Goal: Navigation & Orientation: Find specific page/section

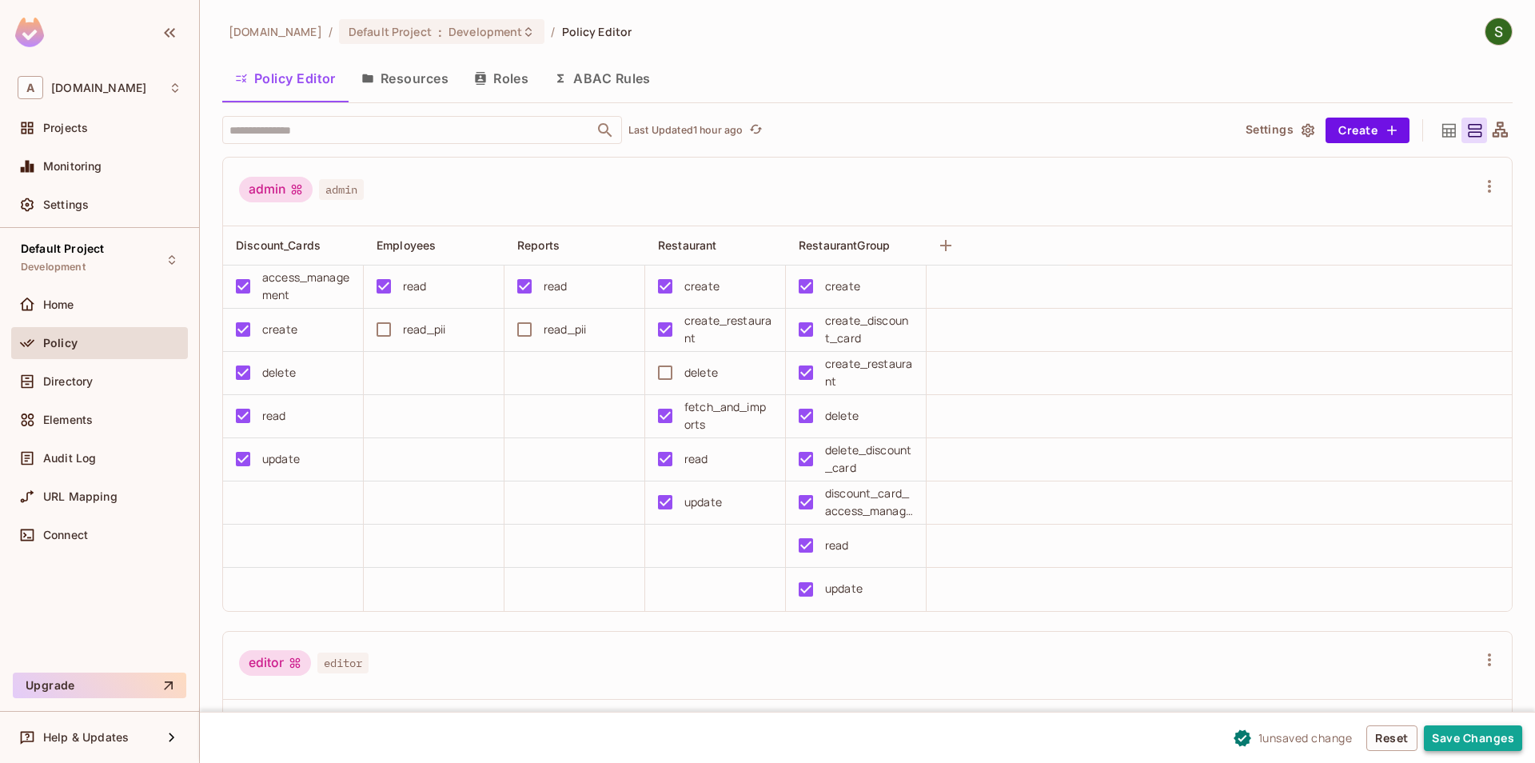
click at [1463, 739] on button "Save Changes" at bounding box center [1473, 738] width 98 height 26
click at [1496, 744] on button "Save Changes" at bounding box center [1473, 738] width 98 height 26
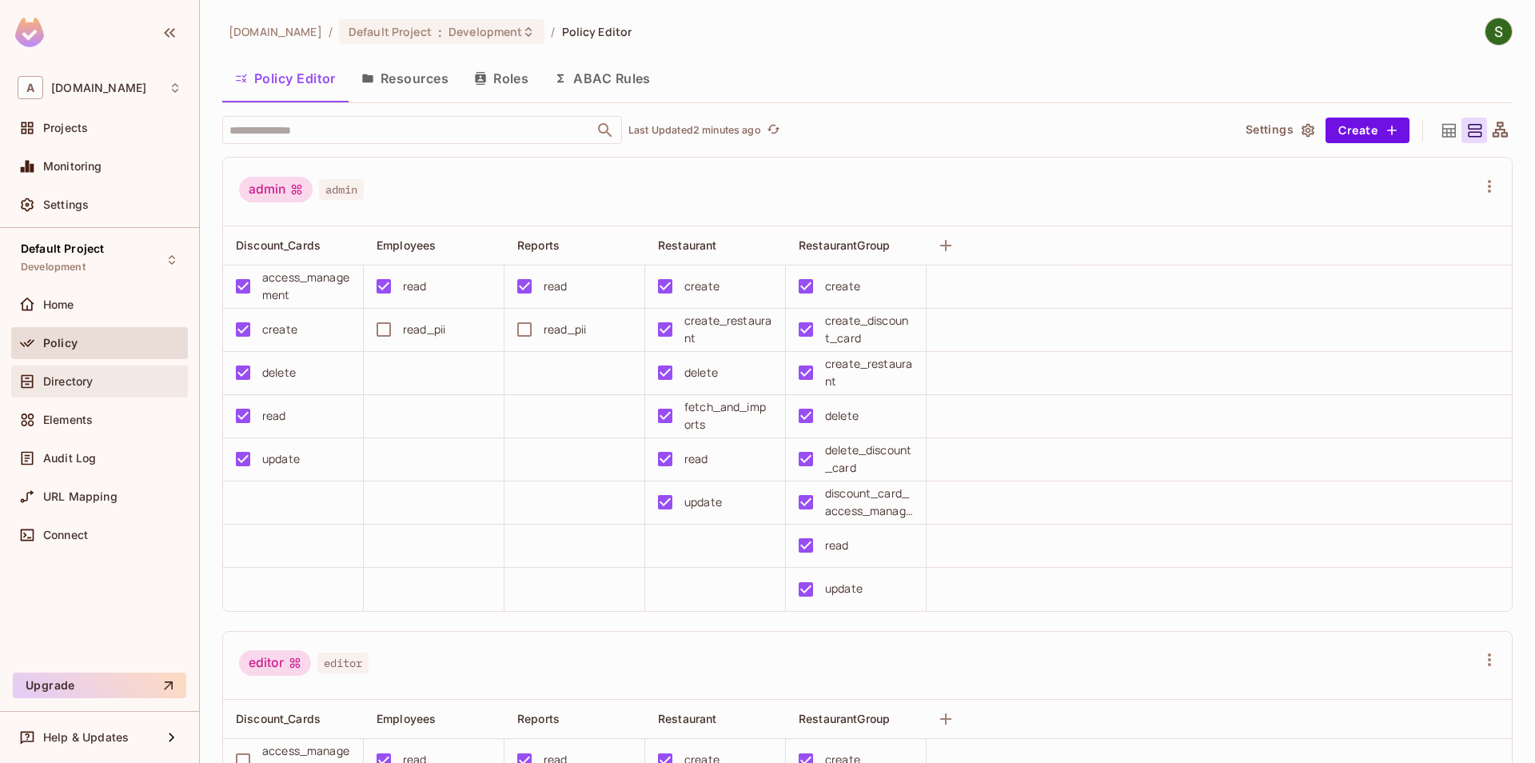
click at [103, 386] on div "Directory" at bounding box center [112, 381] width 138 height 13
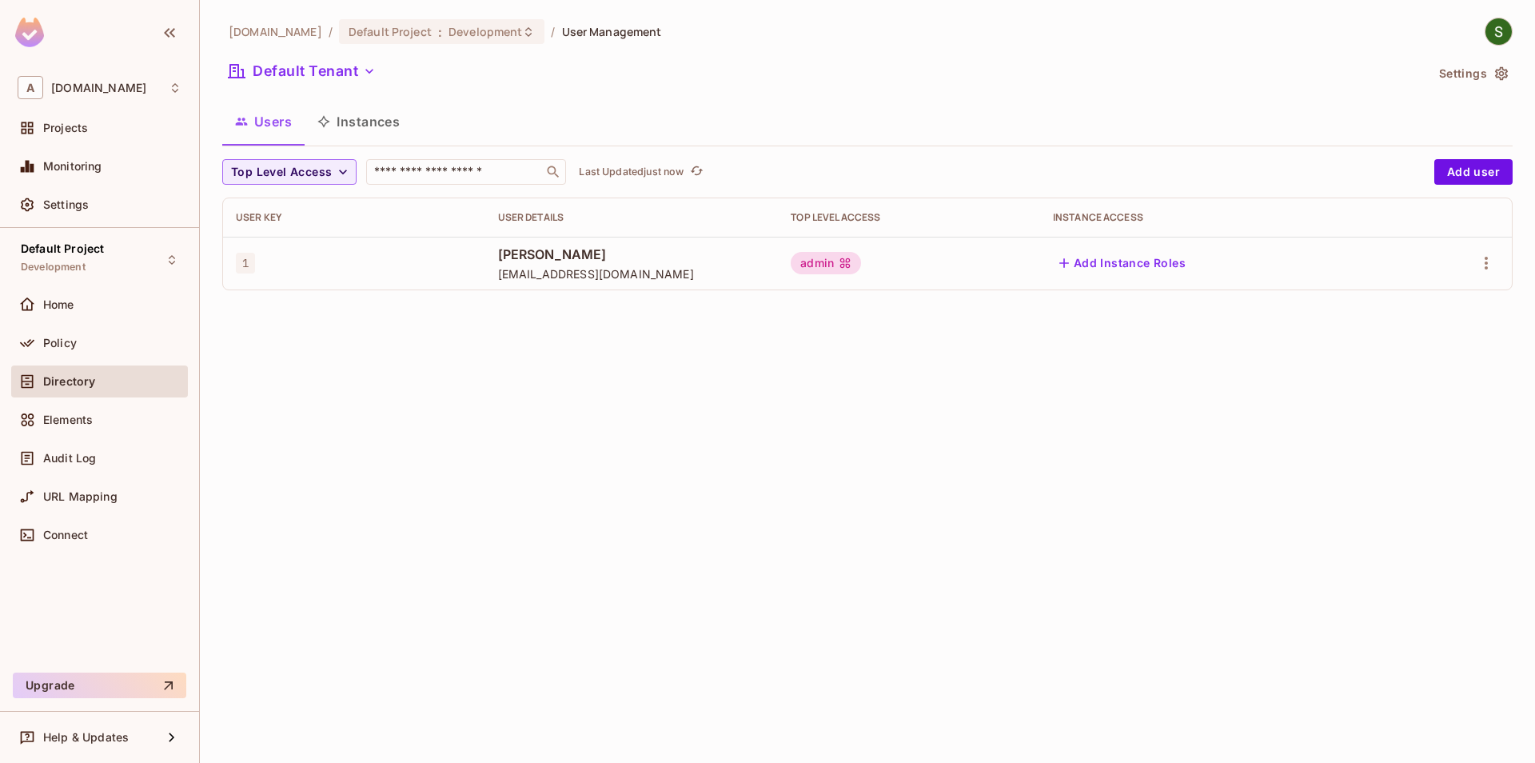
click at [370, 137] on button "Instances" at bounding box center [359, 122] width 108 height 40
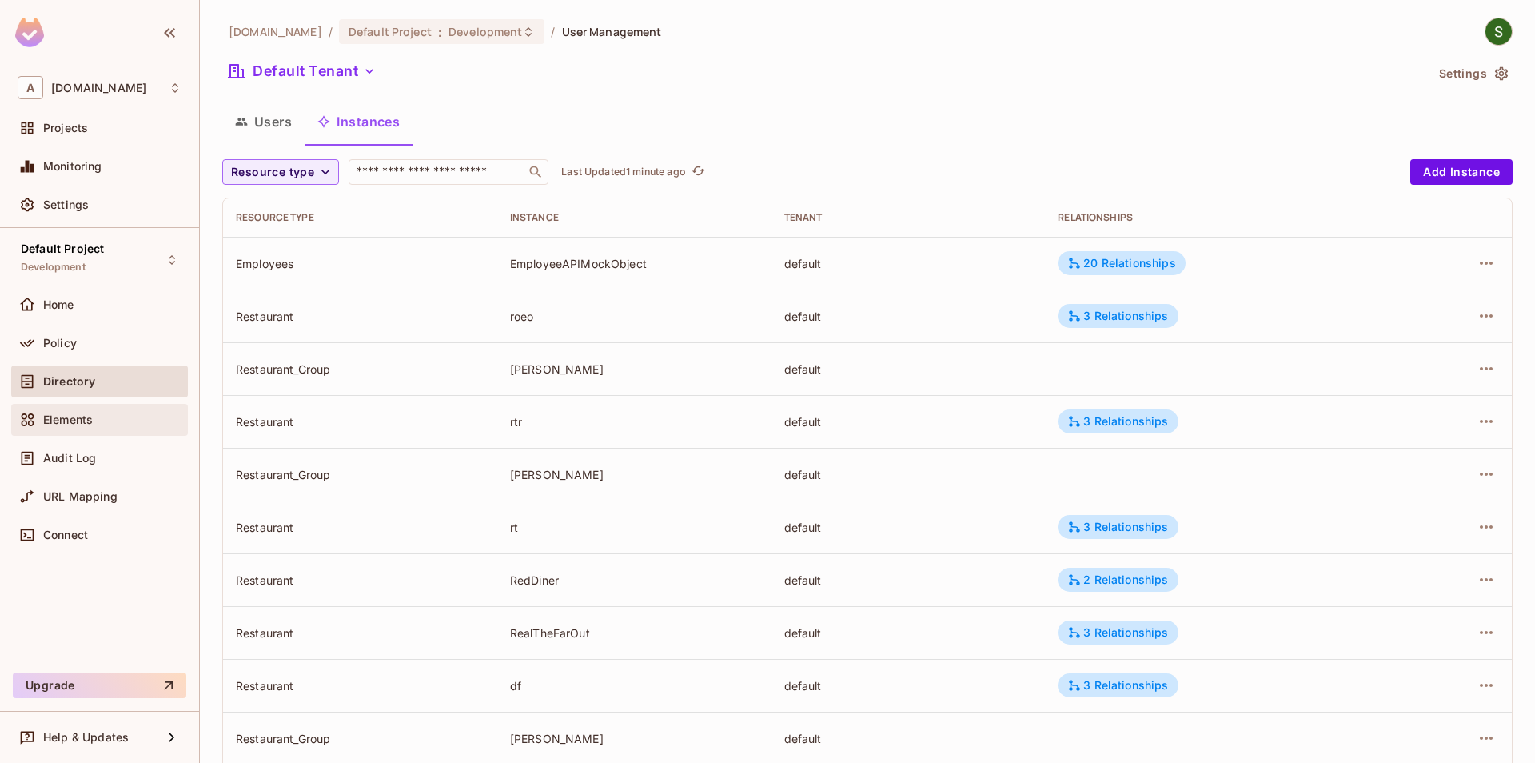
click at [70, 420] on span "Elements" at bounding box center [68, 419] width 50 height 13
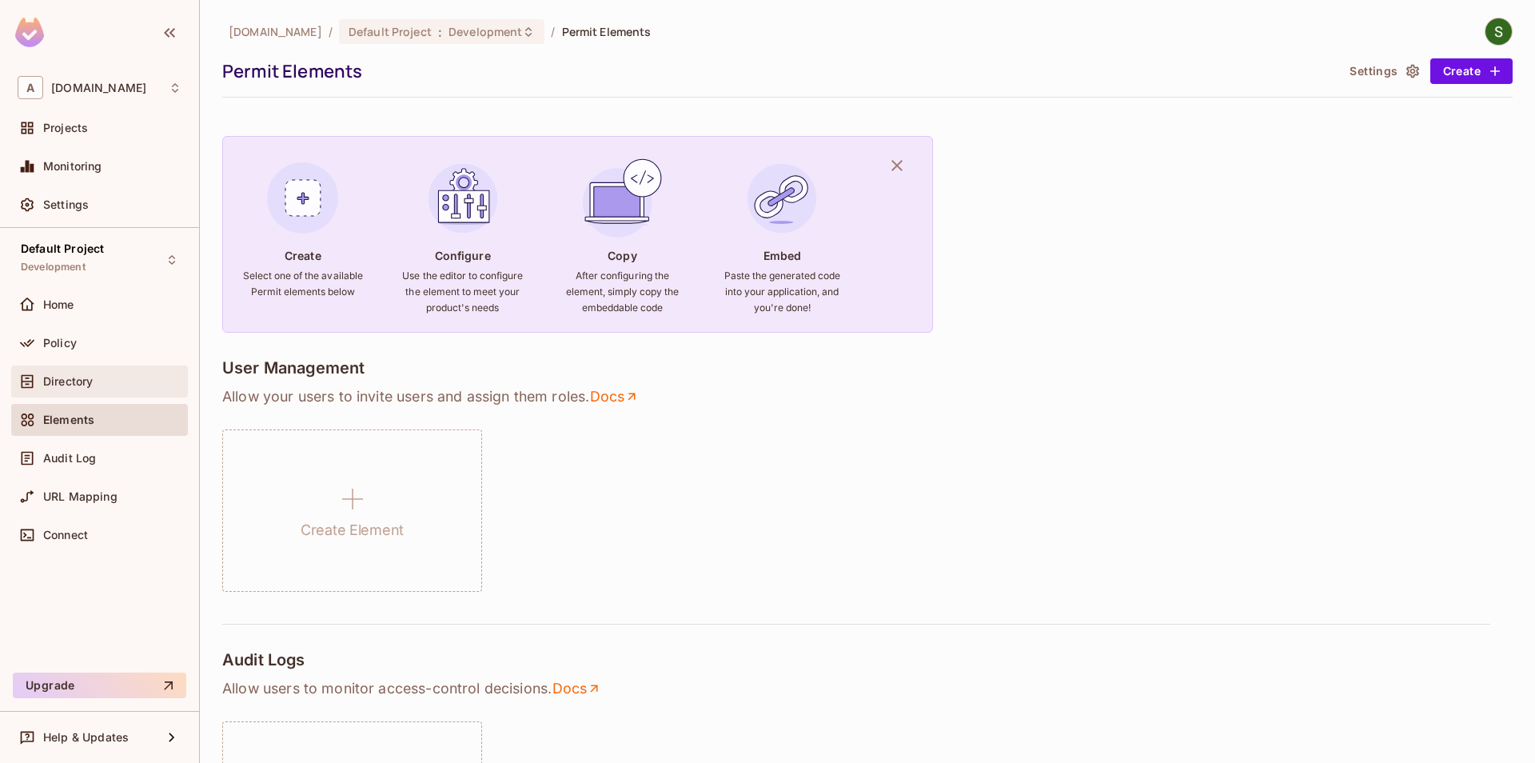
click at [83, 388] on span "Directory" at bounding box center [68, 381] width 50 height 13
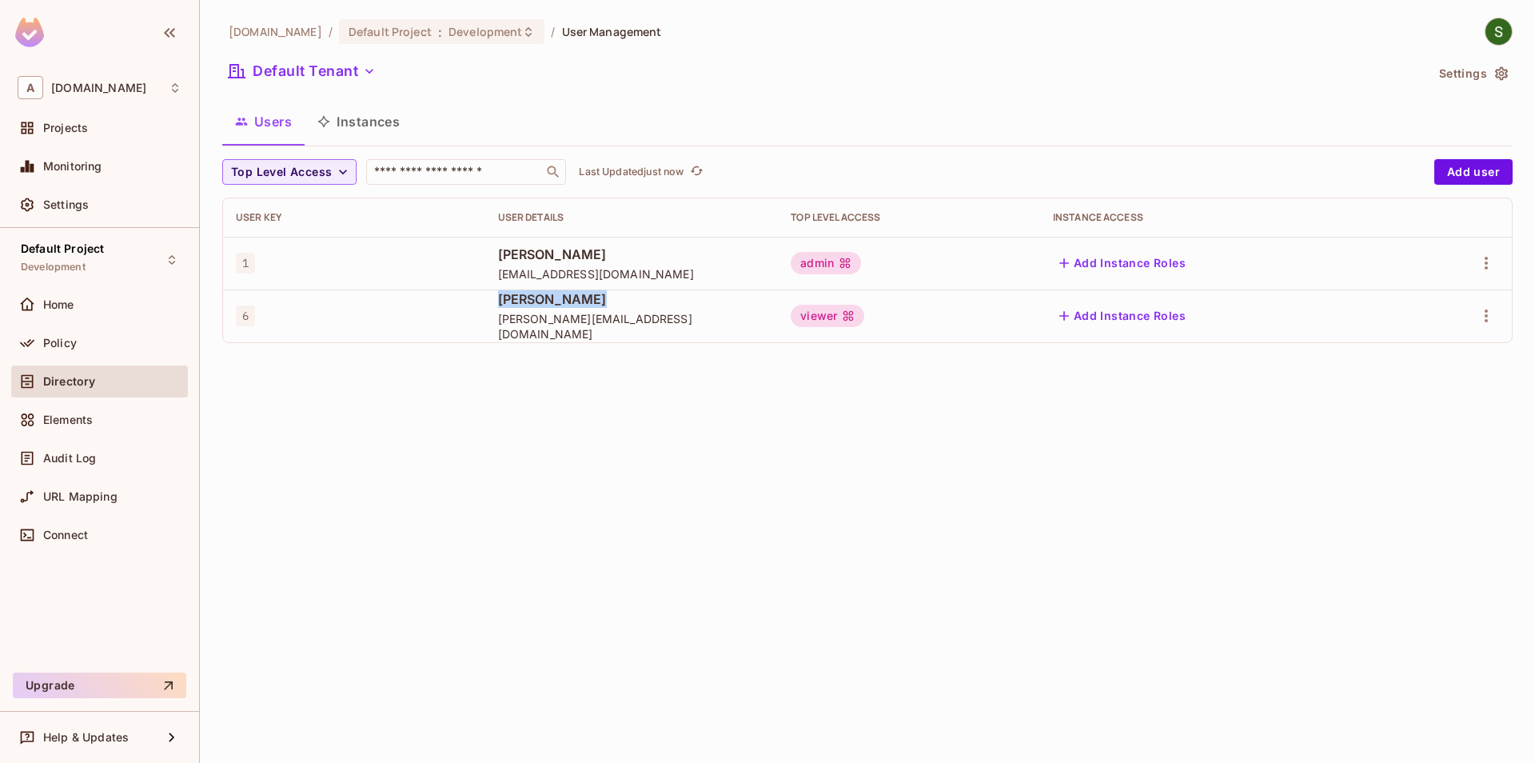
drag, startPoint x: 492, startPoint y: 317, endPoint x: 598, endPoint y: 304, distance: 106.4
click at [598, 304] on tr "6 [PERSON_NAME] [PERSON_NAME][EMAIL_ADDRESS][DOMAIN_NAME] viewer Add Instance R…" at bounding box center [867, 315] width 1288 height 53
click at [846, 318] on div "viewer" at bounding box center [828, 316] width 74 height 22
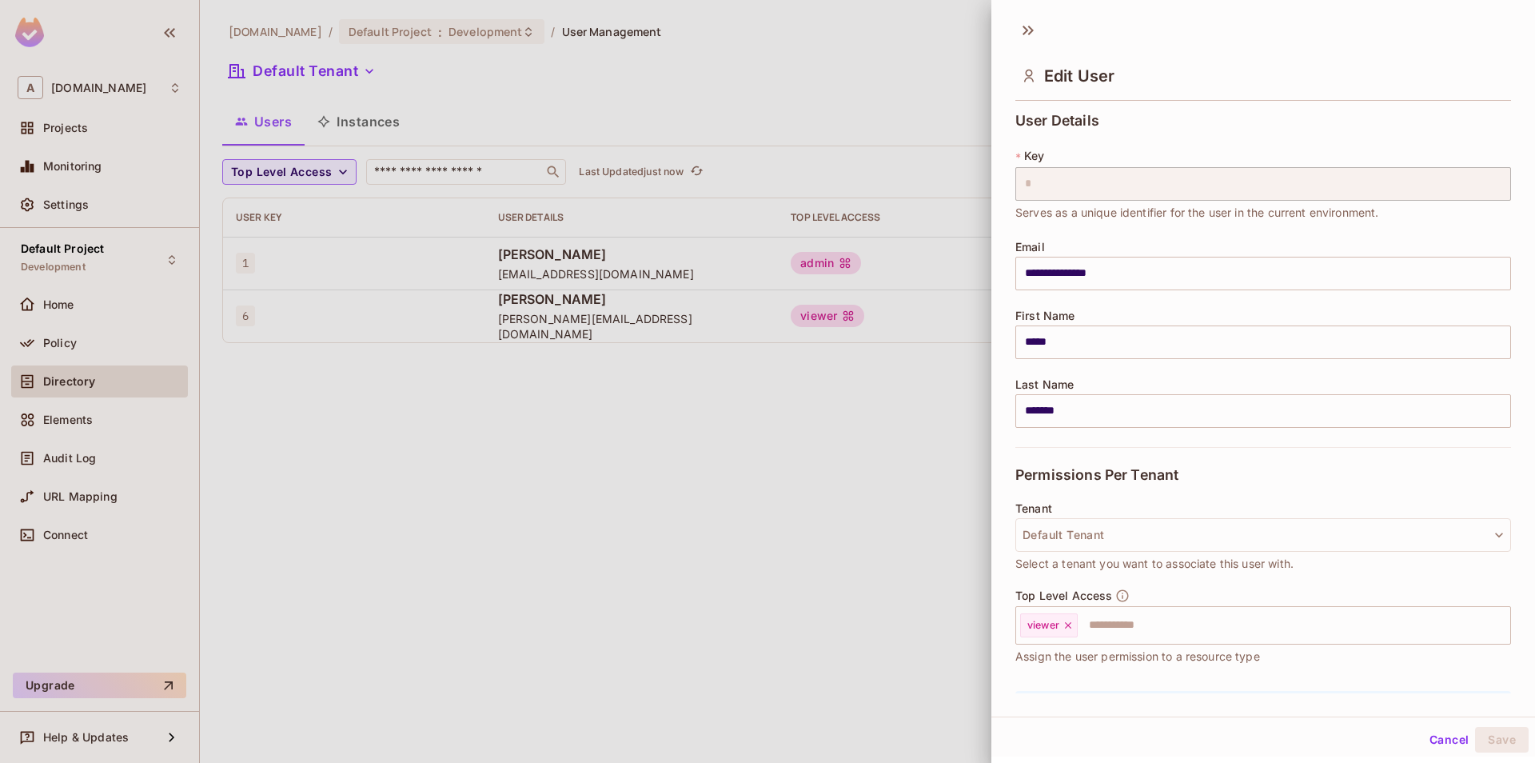
click at [832, 508] on div at bounding box center [767, 381] width 1535 height 763
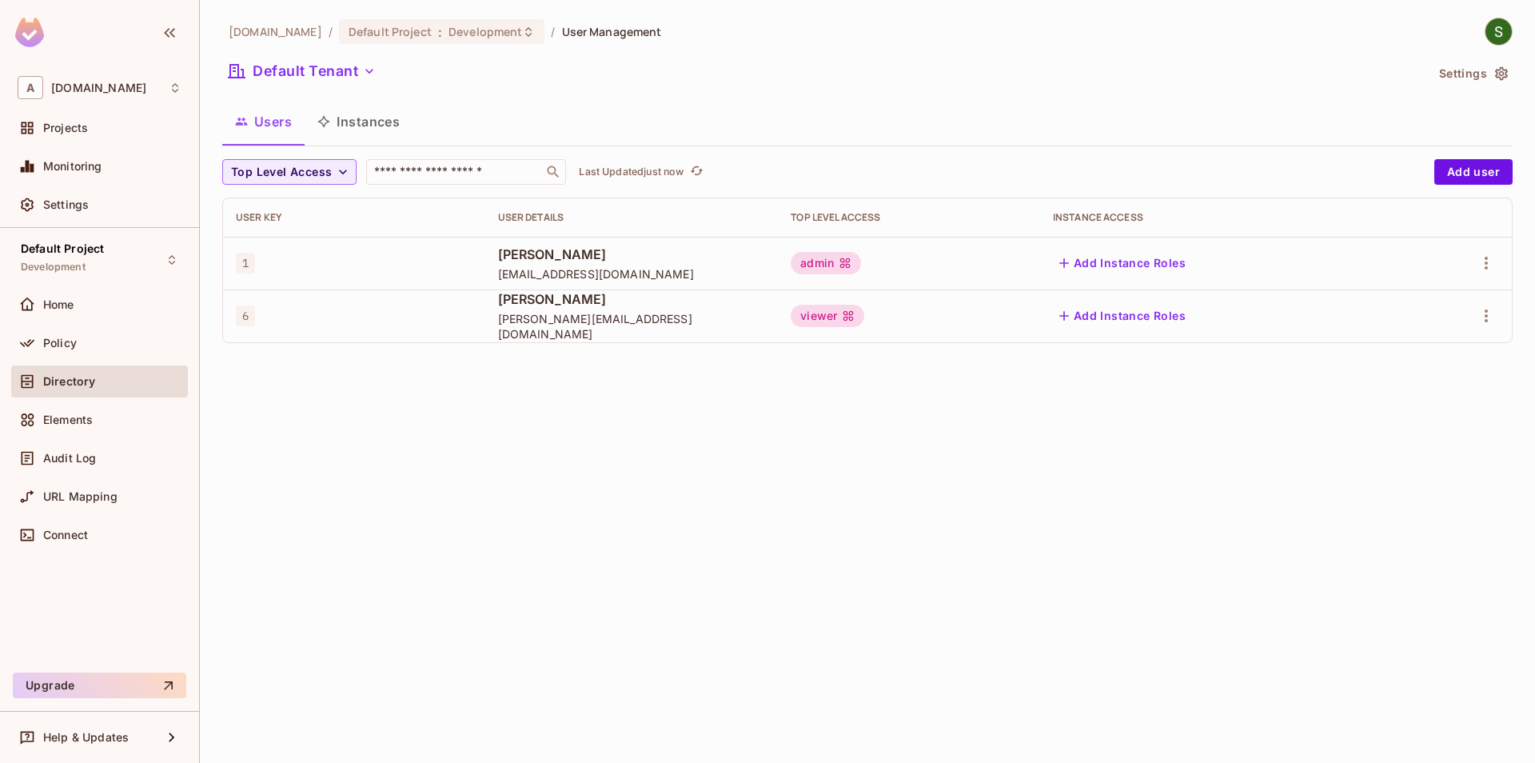
click at [356, 111] on button "Instances" at bounding box center [359, 122] width 108 height 40
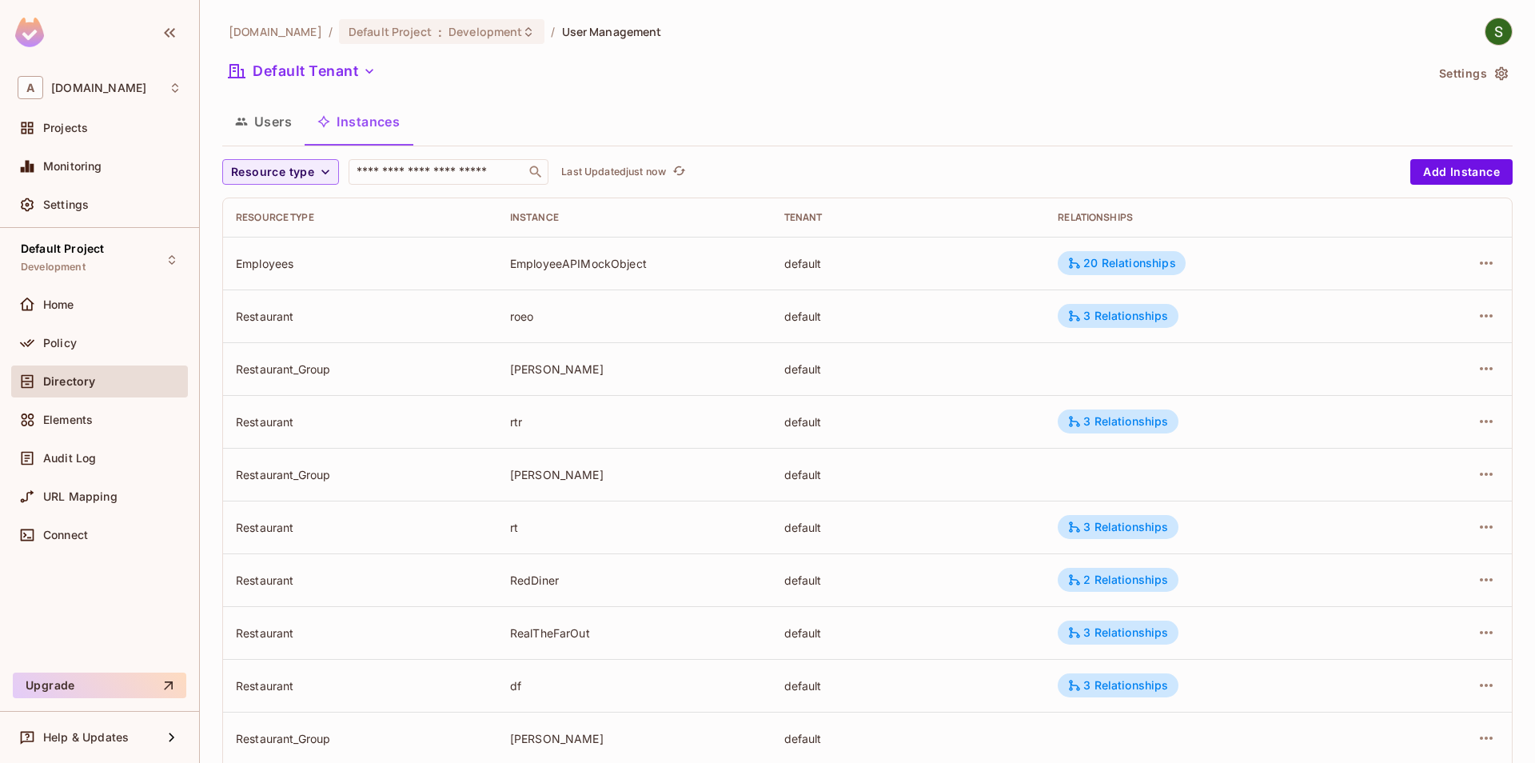
scroll to position [354, 0]
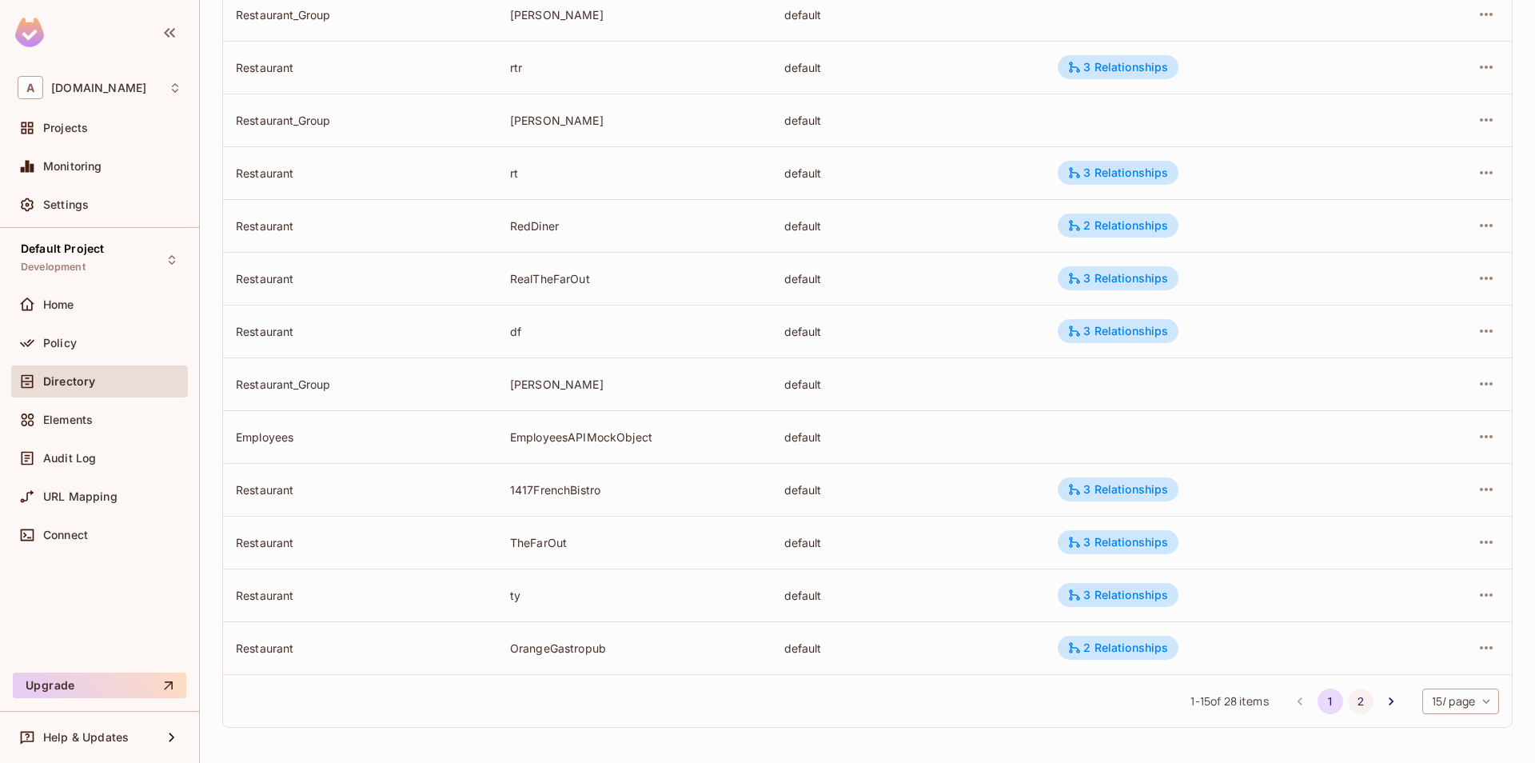
click at [1357, 711] on button "2" at bounding box center [1361, 701] width 26 height 26
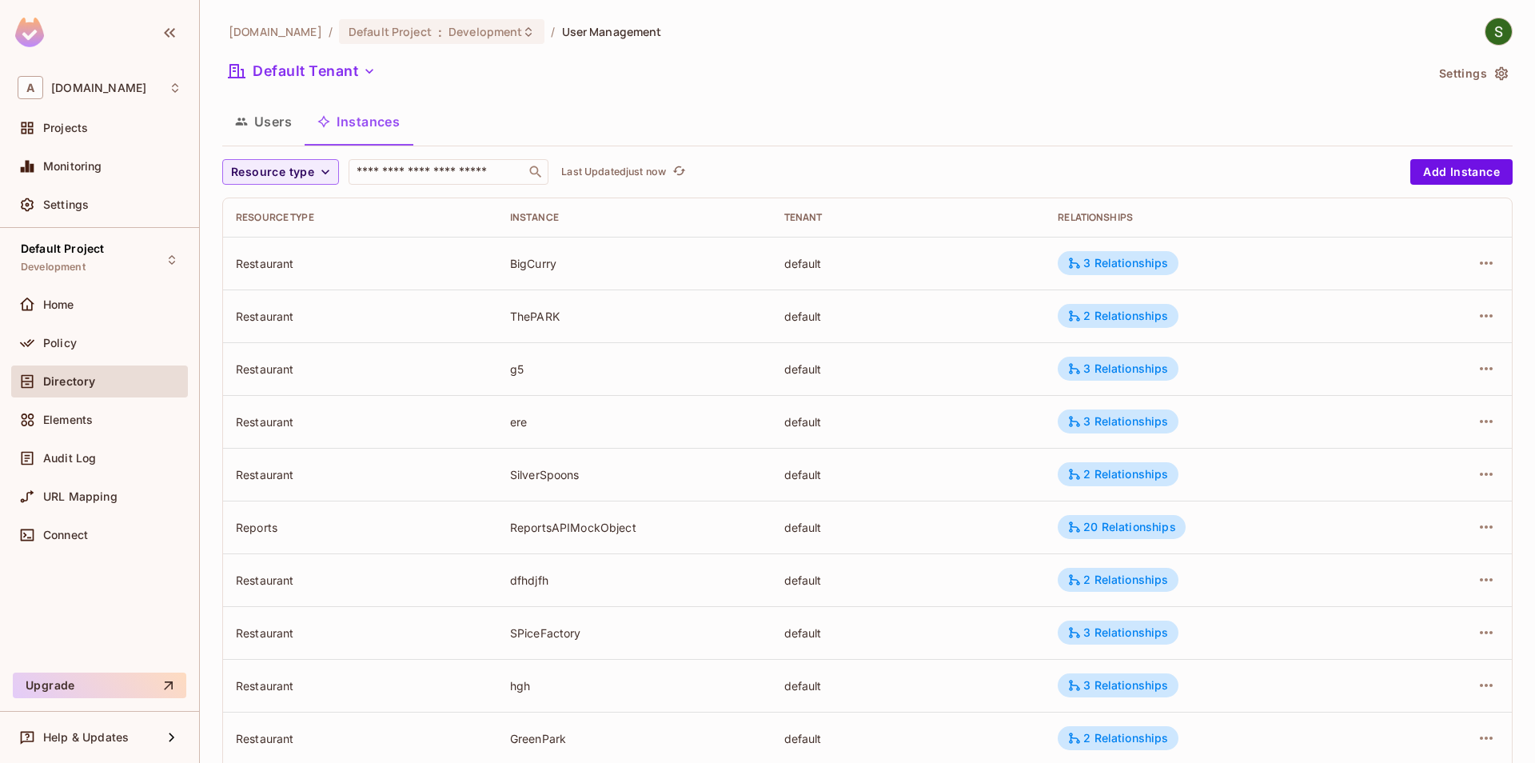
scroll to position [249, 0]
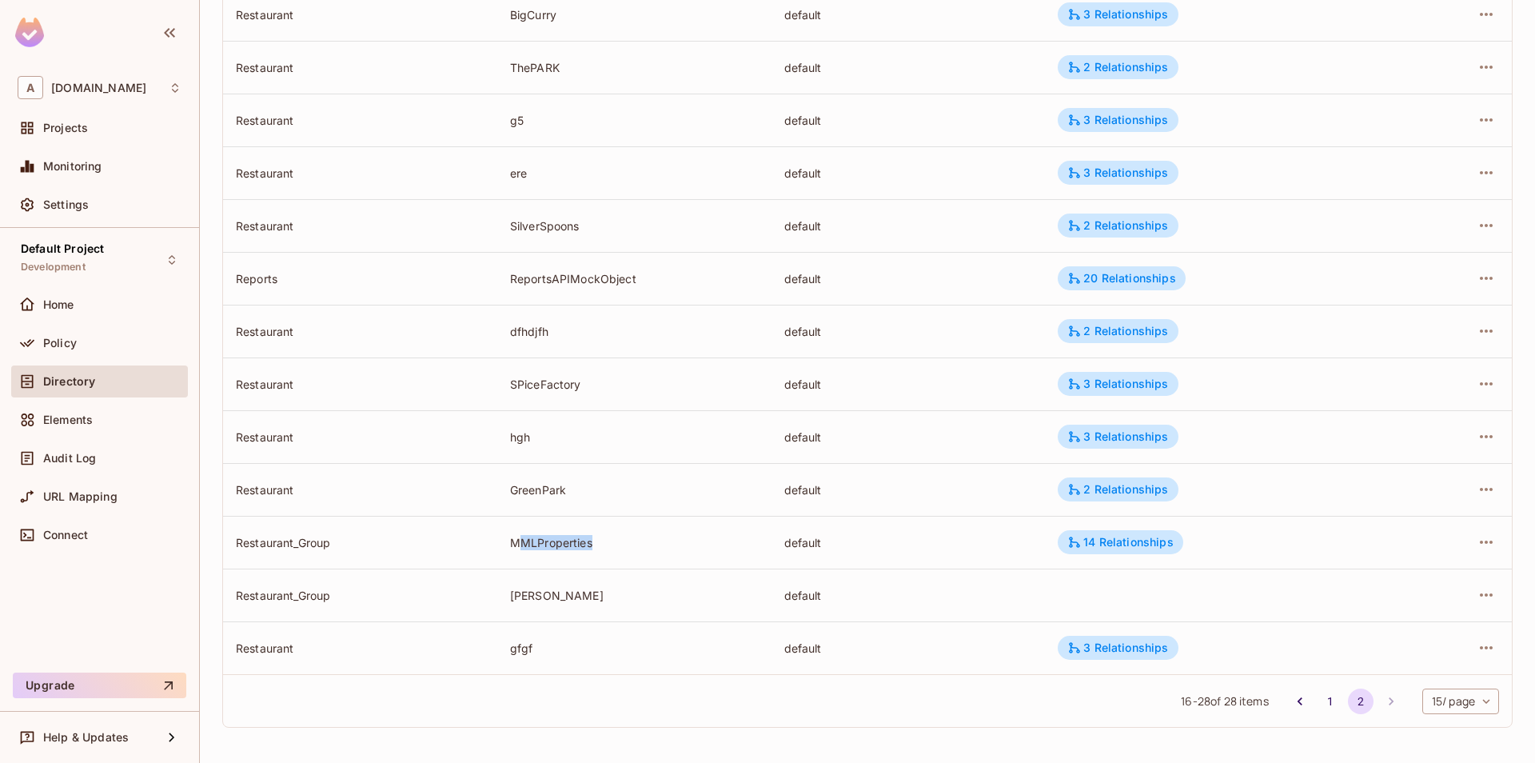
drag, startPoint x: 516, startPoint y: 547, endPoint x: 655, endPoint y: 544, distance: 138.3
click at [655, 544] on div "MMLProperties" at bounding box center [634, 542] width 249 height 15
click at [656, 543] on div "MMLProperties" at bounding box center [634, 542] width 249 height 15
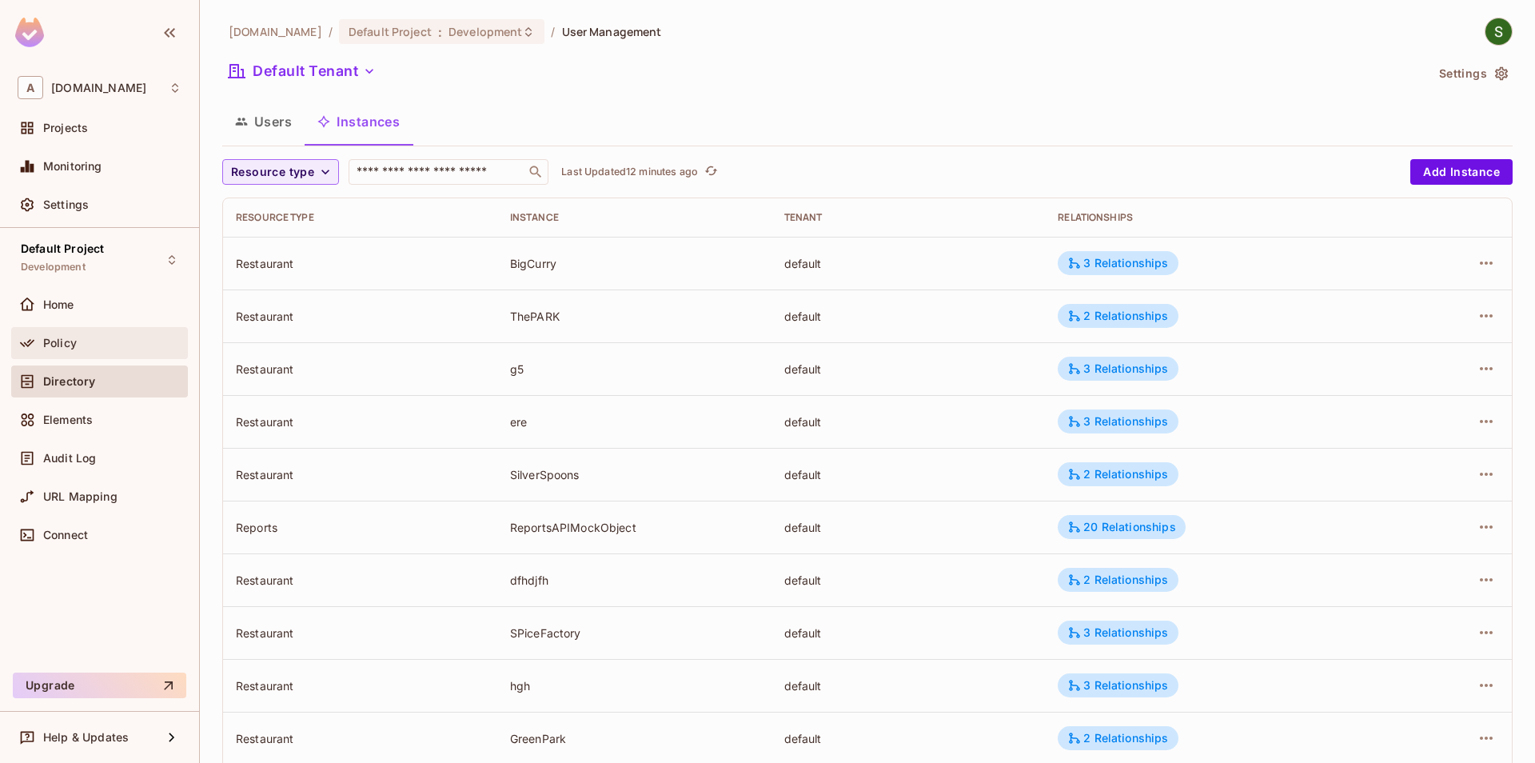
click at [80, 351] on div "Policy" at bounding box center [100, 342] width 164 height 19
